Goal: Navigation & Orientation: Find specific page/section

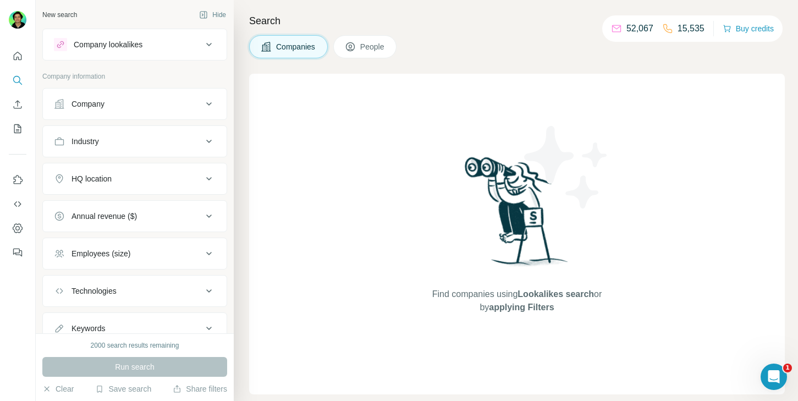
drag, startPoint x: 479, startPoint y: 84, endPoint x: 9, endPoint y: 131, distance: 473.0
click at [430, 92] on div "Find companies using Lookalikes search or by applying Filters" at bounding box center [517, 234] width 198 height 321
click at [10, 60] on button "Quick start" at bounding box center [18, 56] width 18 height 20
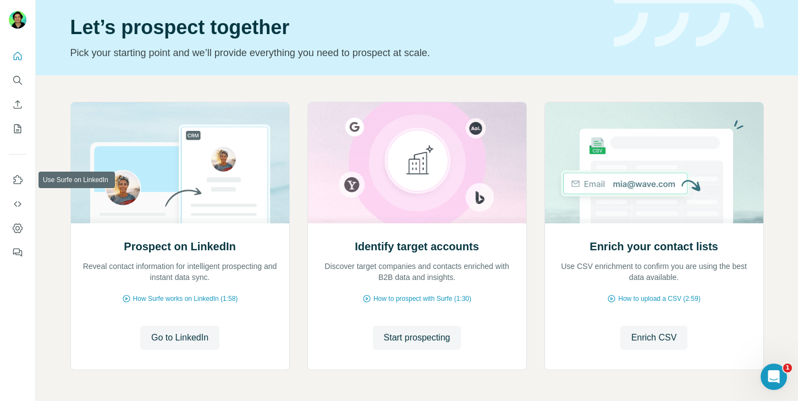
scroll to position [39, 0]
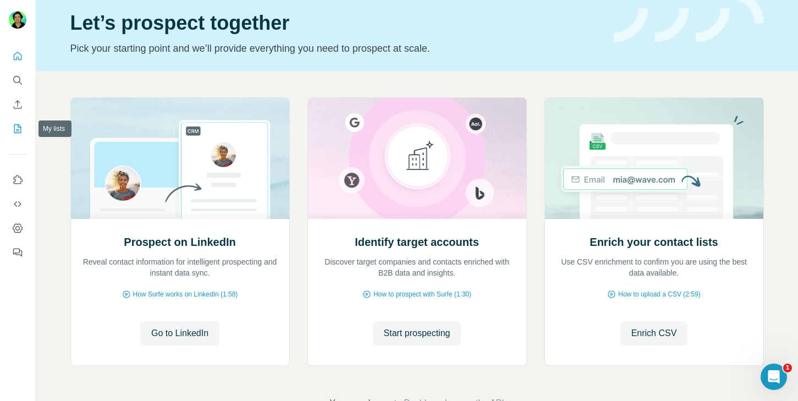
click at [9, 126] on button "My lists" at bounding box center [18, 129] width 18 height 20
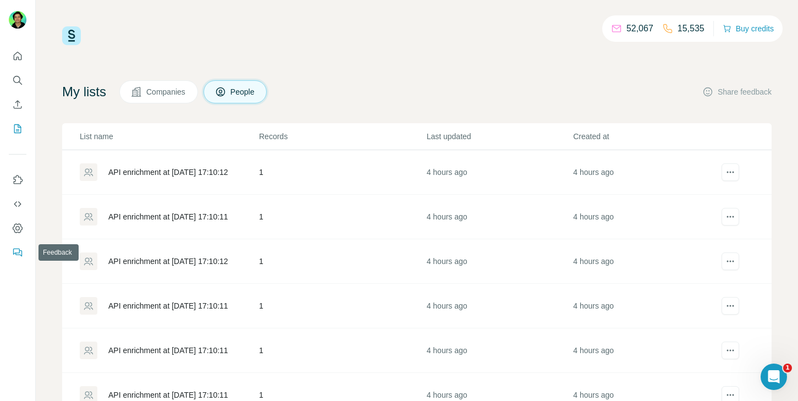
click at [15, 255] on icon "Feedback" at bounding box center [17, 252] width 11 height 11
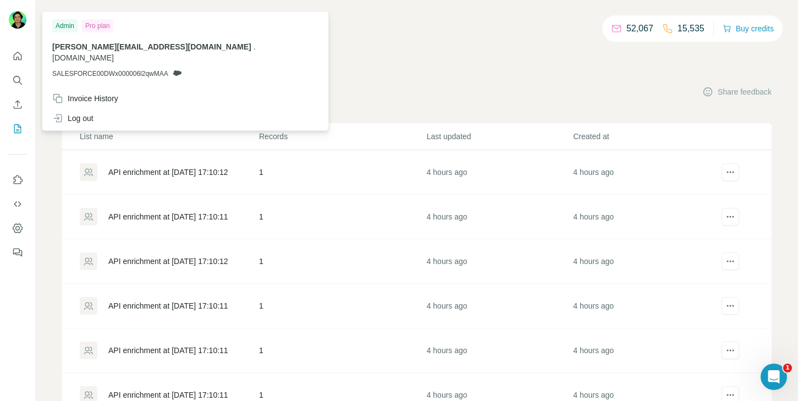
click at [15, 28] on div at bounding box center [18, 21] width 18 height 20
click at [570, 49] on div "52,067 15,535 Buy credits My lists Companies People Share feedback List name Re…" at bounding box center [416, 223] width 709 height 394
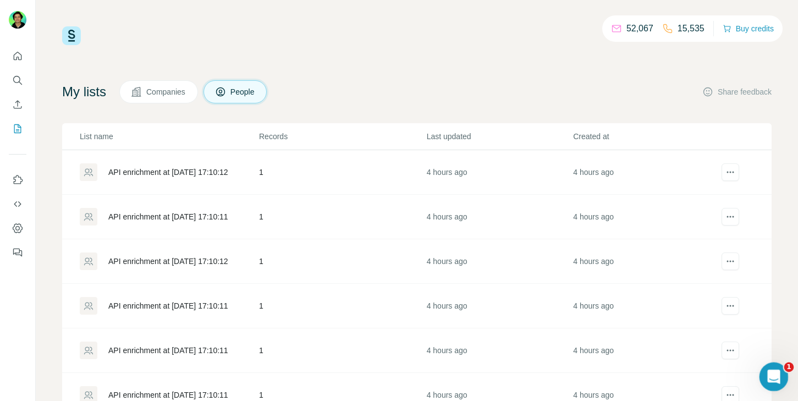
drag, startPoint x: 778, startPoint y: 375, endPoint x: 769, endPoint y: 372, distance: 9.9
click at [780, 376] on div "Open Intercom Messenger" at bounding box center [772, 375] width 36 height 36
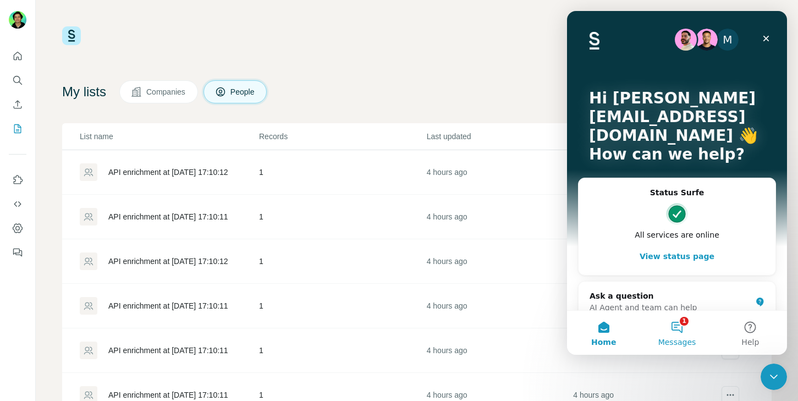
drag, startPoint x: 675, startPoint y: 317, endPoint x: 687, endPoint y: 328, distance: 16.7
click at [684, 325] on button "1 Messages" at bounding box center [676, 333] width 73 height 44
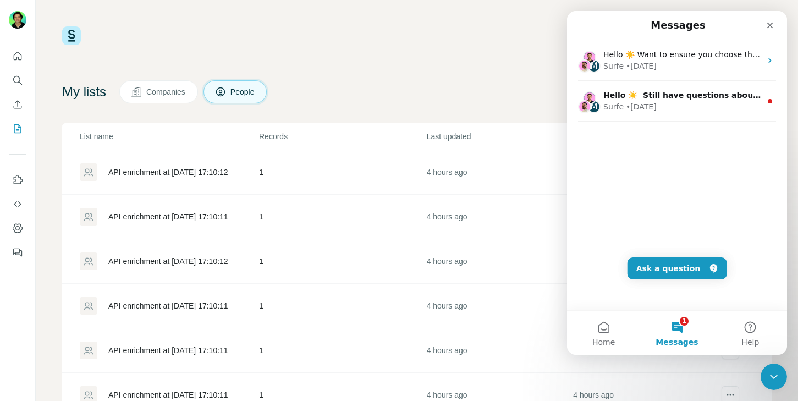
click at [690, 330] on button "1 Messages" at bounding box center [676, 333] width 73 height 44
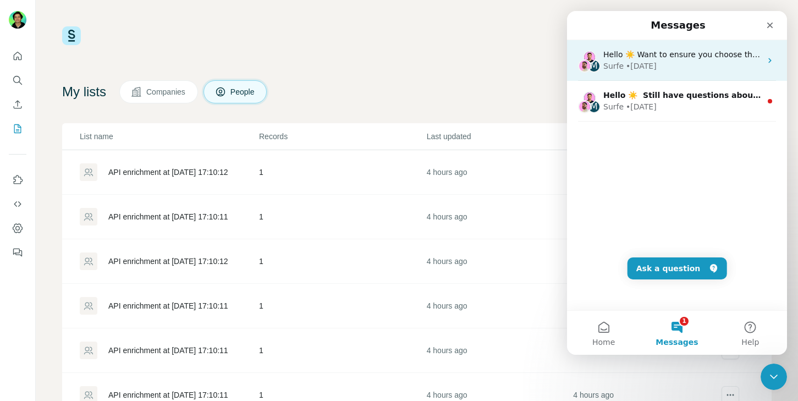
click at [670, 67] on div "Surfe • [DATE]" at bounding box center [682, 66] width 158 height 12
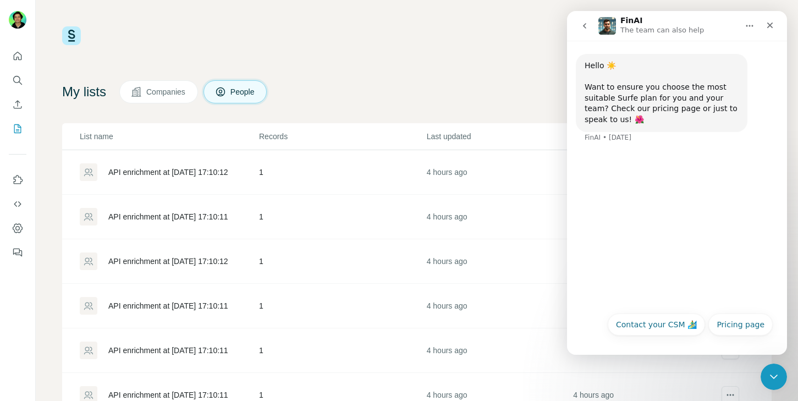
click at [587, 18] on button "go back" at bounding box center [584, 25] width 21 height 21
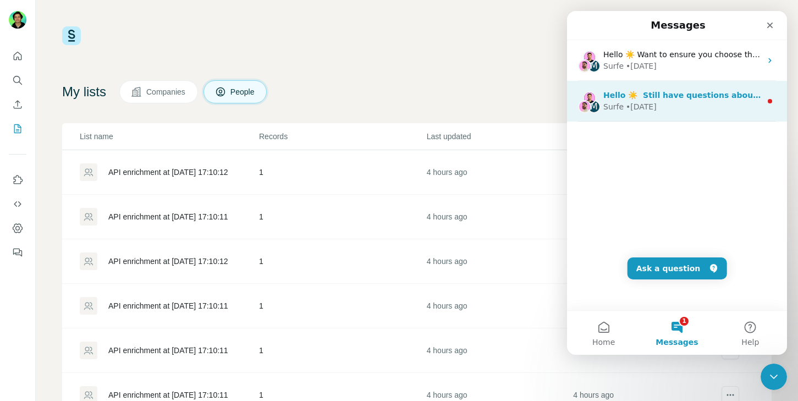
drag, startPoint x: 643, startPoint y: 94, endPoint x: 653, endPoint y: 97, distance: 10.4
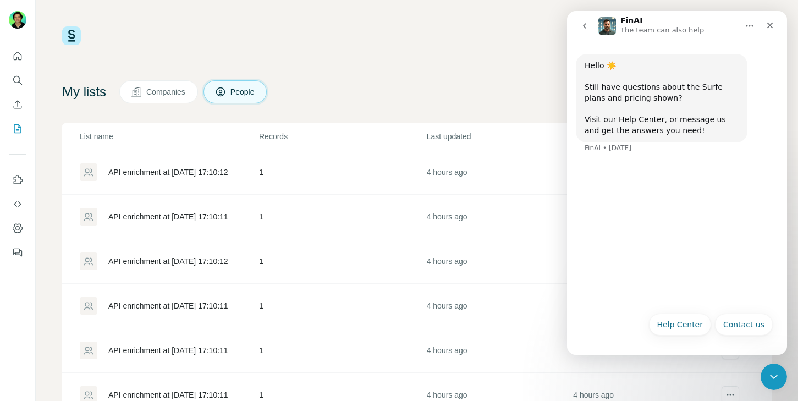
drag, startPoint x: 473, startPoint y: 45, endPoint x: 559, endPoint y: 41, distance: 85.8
click at [478, 44] on div "52,067 15,535 Buy credits" at bounding box center [416, 35] width 709 height 19
click at [759, 26] on button "Home" at bounding box center [749, 25] width 21 height 21
click at [782, 25] on nav "FinAI The team can also help Expand window Download transcript" at bounding box center [677, 26] width 220 height 30
click at [774, 25] on icon "Close" at bounding box center [769, 25] width 9 height 9
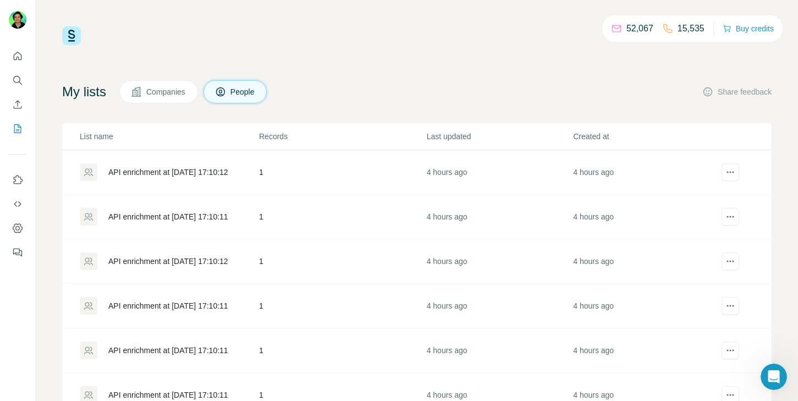
drag, startPoint x: 682, startPoint y: 17, endPoint x: 682, endPoint y: 26, distance: 8.8
click at [683, 25] on div "52,067 15,535 Buy credits" at bounding box center [692, 28] width 180 height 26
click at [682, 26] on p "15,535" at bounding box center [690, 28] width 27 height 13
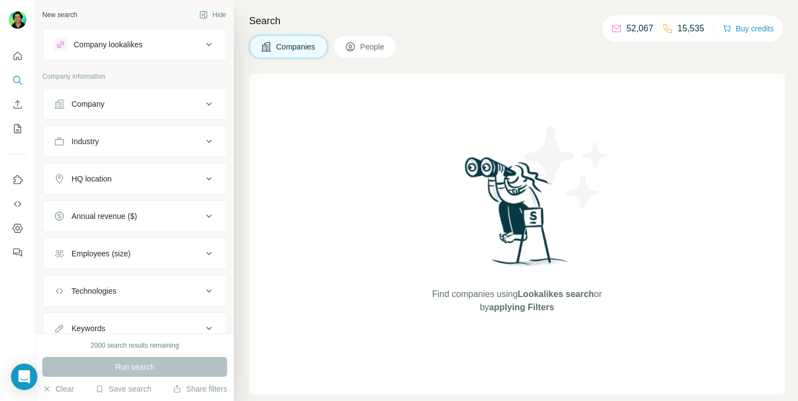
click at [146, 107] on div "Company" at bounding box center [128, 103] width 148 height 11
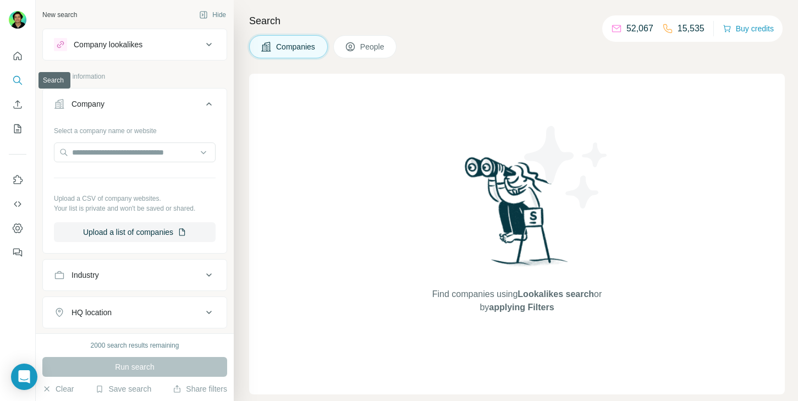
click at [16, 91] on nav at bounding box center [18, 92] width 18 height 92
click at [12, 111] on button "Enrich CSV" at bounding box center [18, 105] width 18 height 20
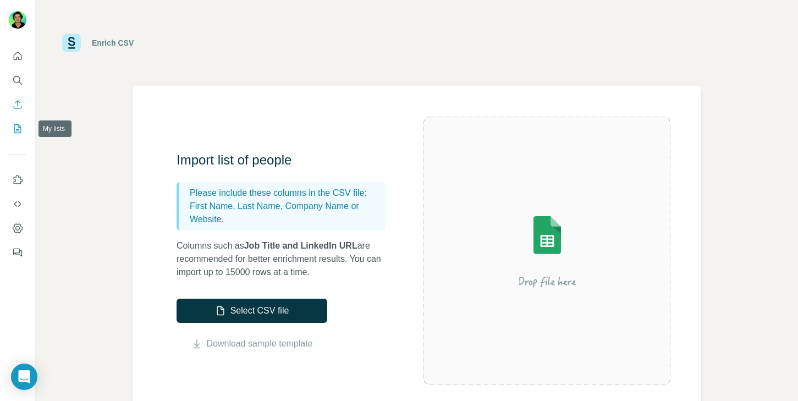
click at [15, 126] on icon "My lists" at bounding box center [17, 128] width 11 height 11
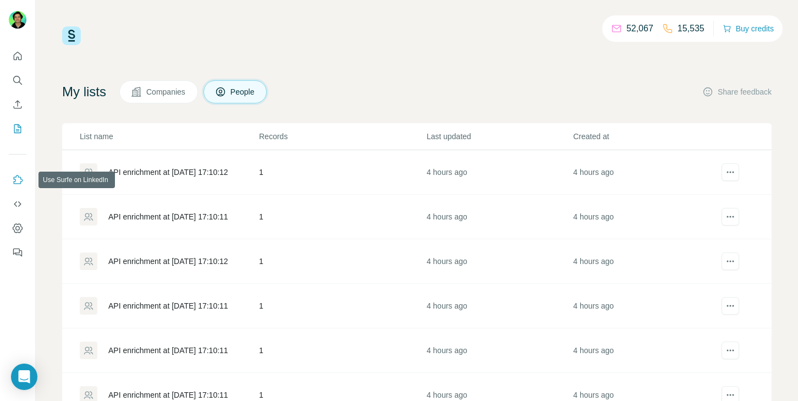
click at [10, 181] on button "Use Surfe on LinkedIn" at bounding box center [18, 180] width 18 height 20
click at [16, 53] on icon "Quick start" at bounding box center [17, 56] width 11 height 11
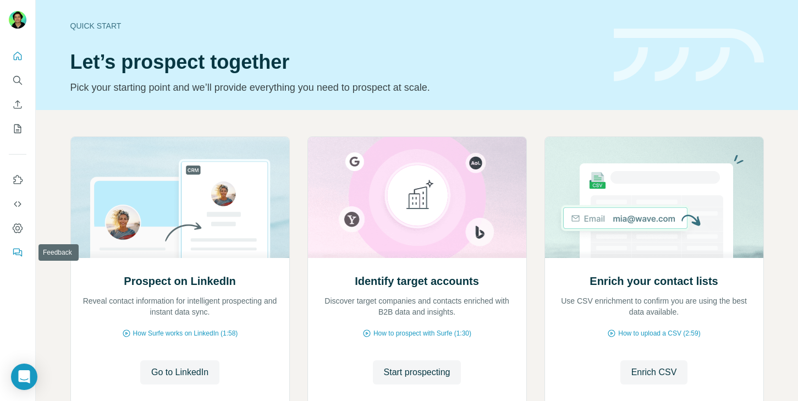
click at [15, 259] on button "Feedback" at bounding box center [18, 252] width 18 height 20
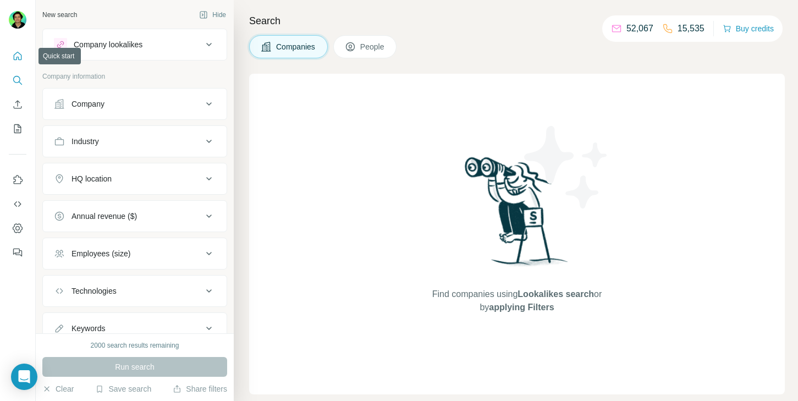
click at [13, 49] on button "Quick start" at bounding box center [18, 56] width 18 height 20
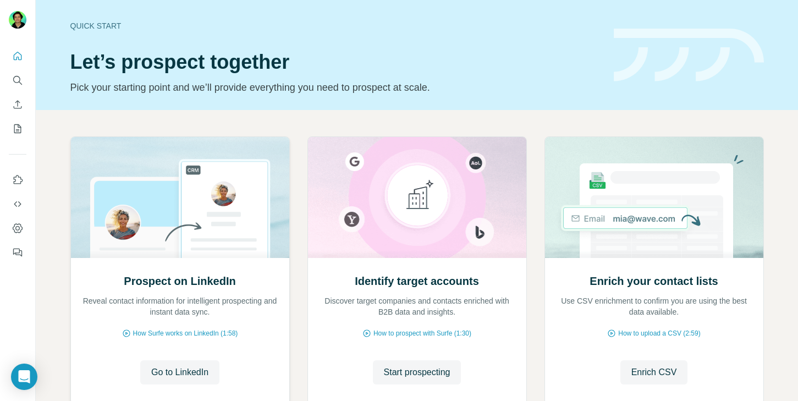
scroll to position [74, 0]
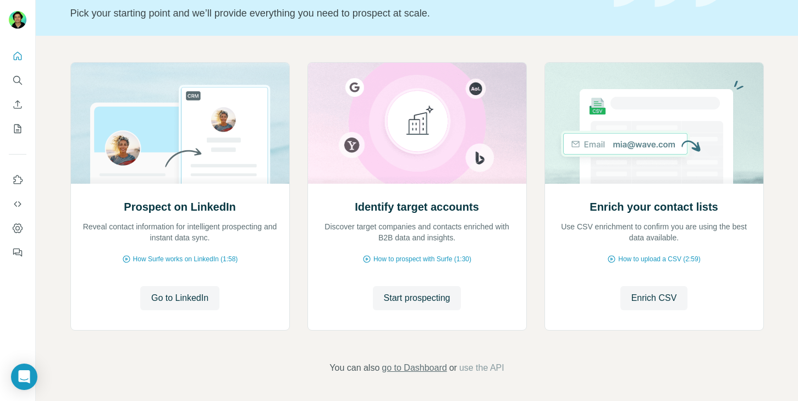
click at [422, 366] on span "go to Dashboard" at bounding box center [414, 367] width 65 height 13
